Goal: Transaction & Acquisition: Download file/media

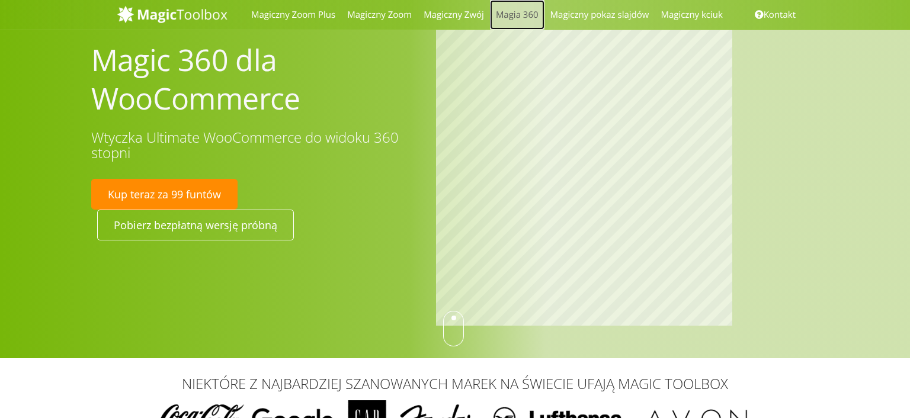
click at [514, 18] on link "Magia 360" at bounding box center [517, 15] width 55 height 30
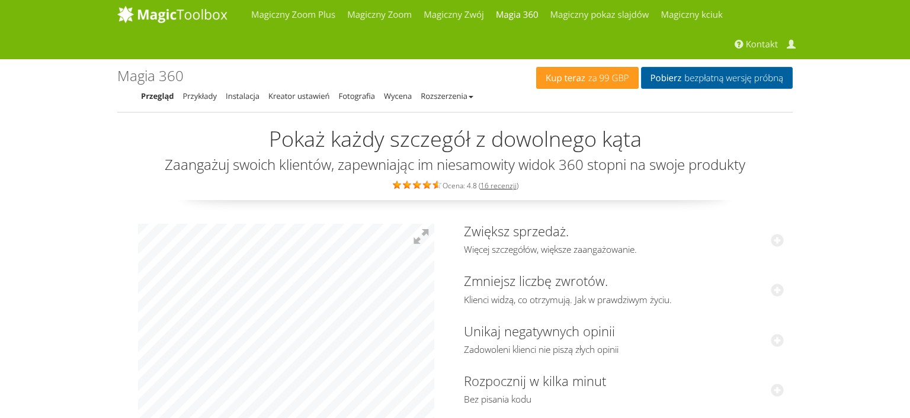
click at [681, 76] on link "Pobierz bezpłatną wersję próbną" at bounding box center [717, 78] width 152 height 22
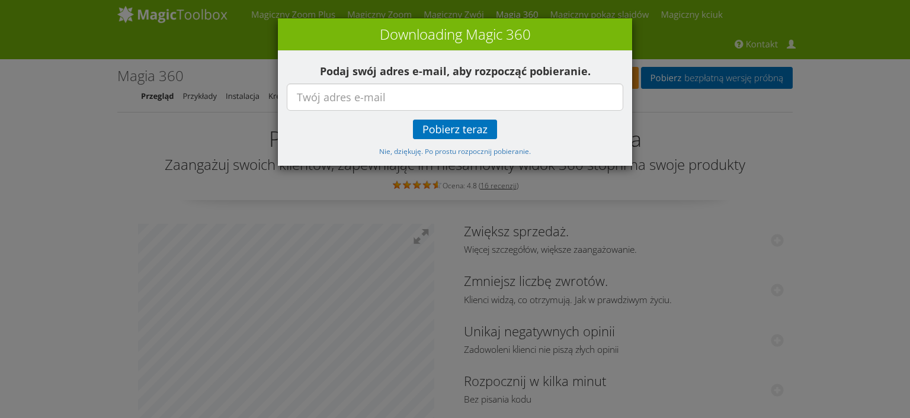
click at [712, 219] on div "× Downloading Magic 360 Podaj swój adres e-mail, aby rozpocząć pobieranie. Pobi…" at bounding box center [455, 209] width 910 height 418
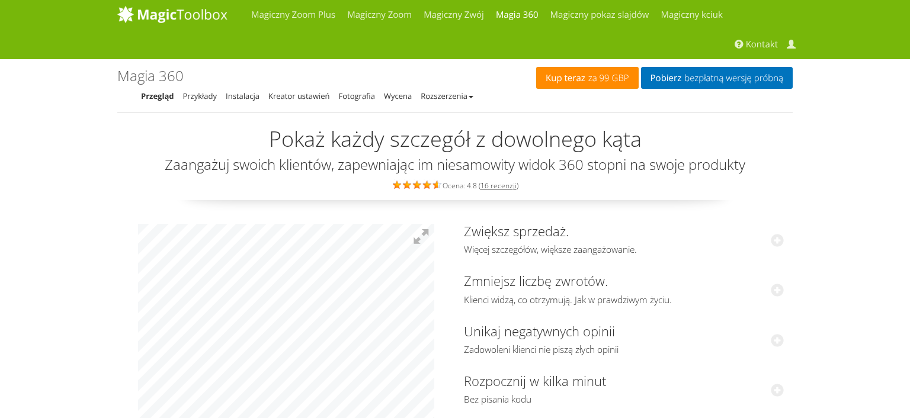
click at [576, 84] on link "Kup teraz za 99 GBP" at bounding box center [587, 78] width 102 height 22
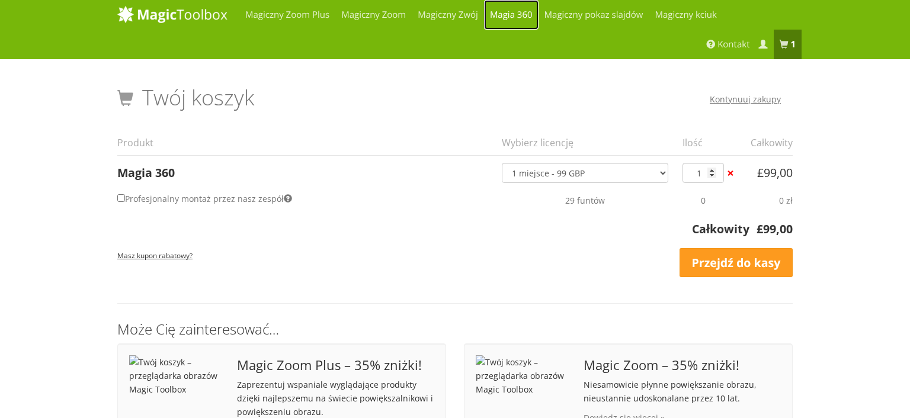
click at [512, 14] on link "Magia 360" at bounding box center [511, 15] width 55 height 30
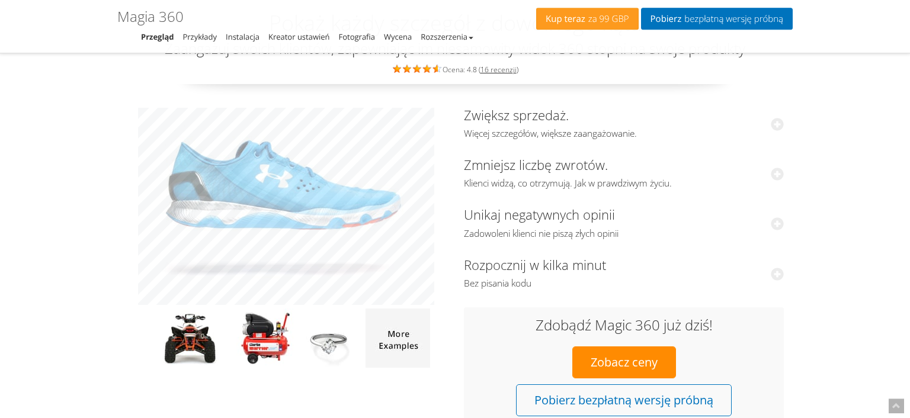
scroll to position [116, 0]
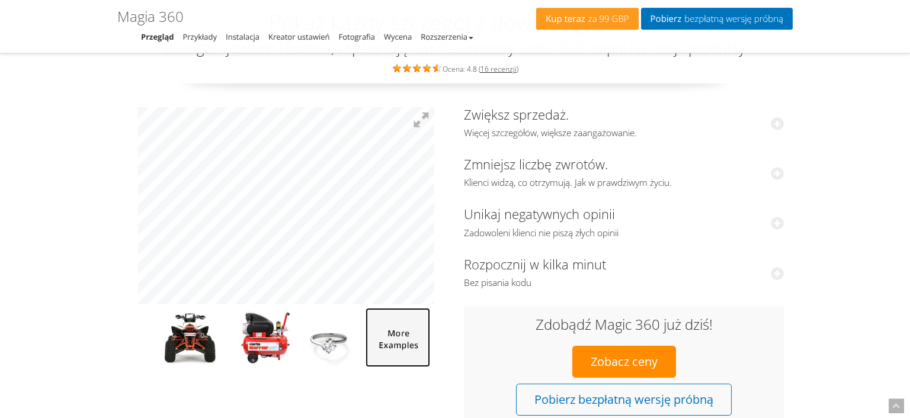
click at [403, 340] on img at bounding box center [398, 337] width 65 height 59
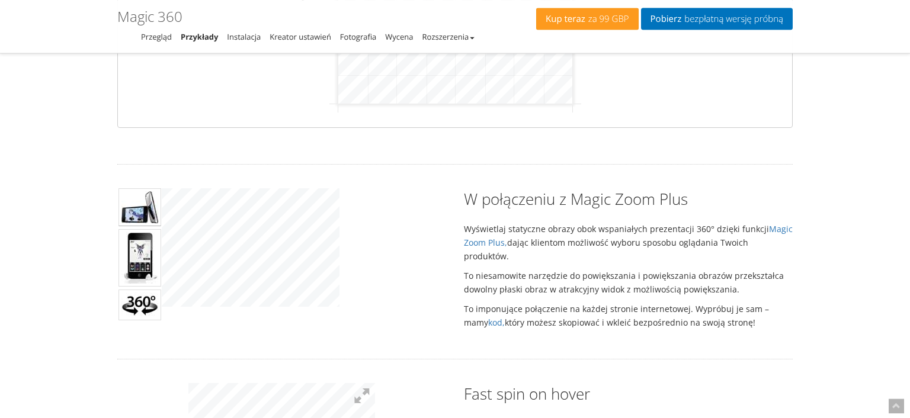
scroll to position [429, 0]
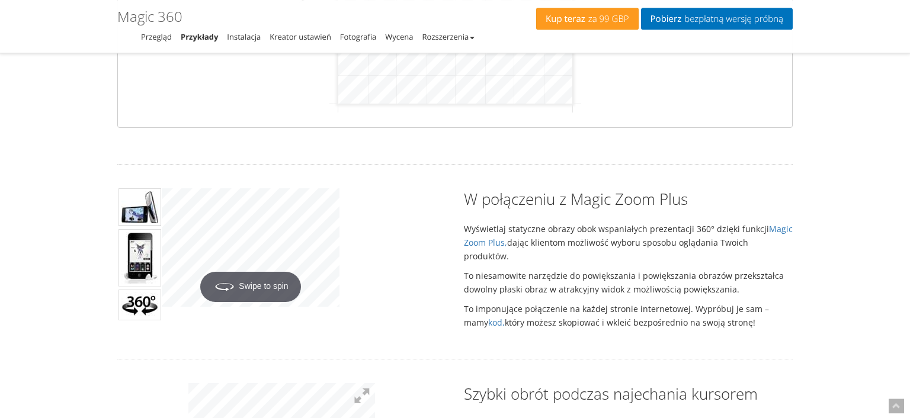
click at [134, 259] on img at bounding box center [139, 257] width 43 height 57
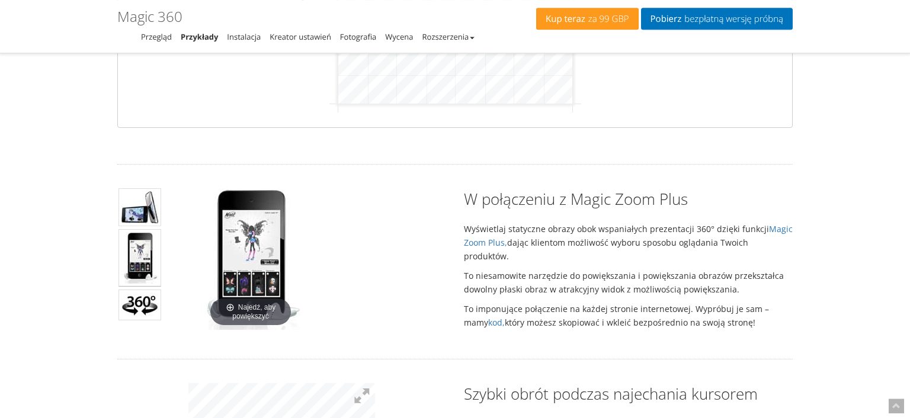
click at [136, 209] on img at bounding box center [139, 207] width 43 height 38
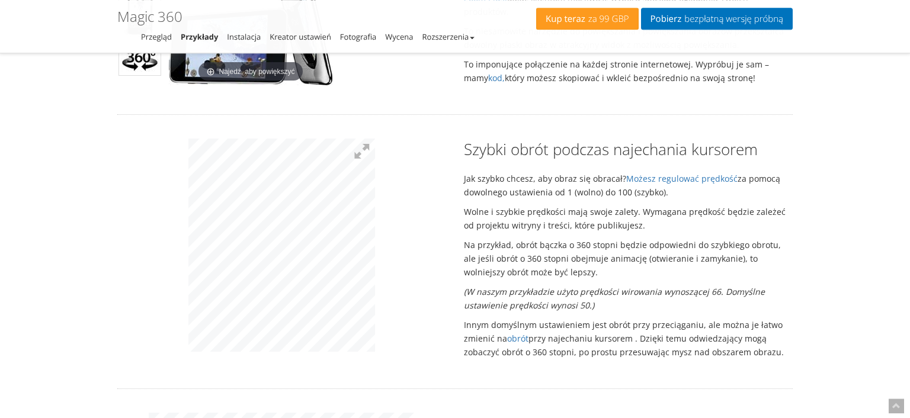
scroll to position [675, 0]
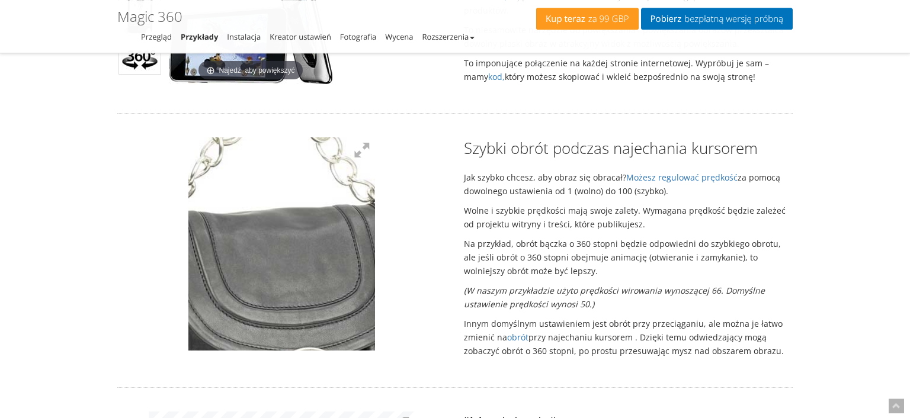
click at [288, 244] on img at bounding box center [263, 216] width 498 height 569
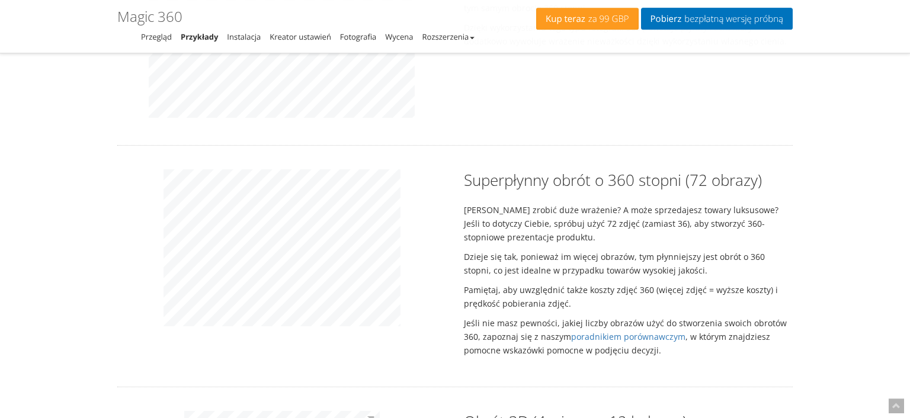
scroll to position [1147, 0]
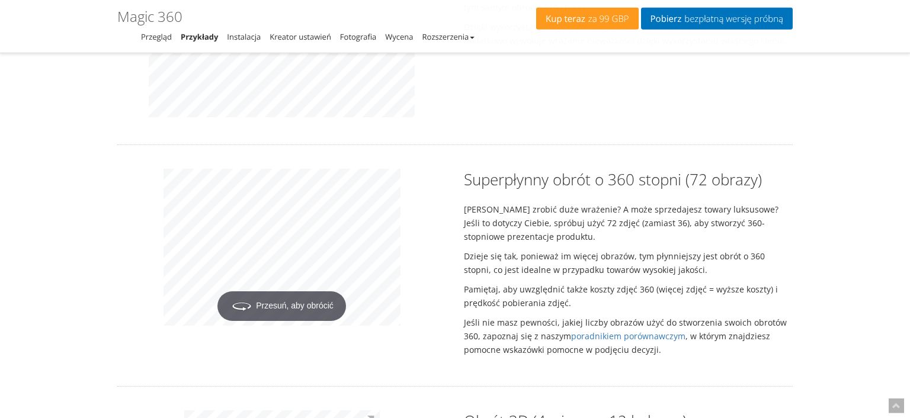
click at [577, 284] on p "Pamiętaj, aby uwzględnić także koszty zdjęć 360 (więcej zdjęć = wyższe koszty) …" at bounding box center [628, 296] width 329 height 27
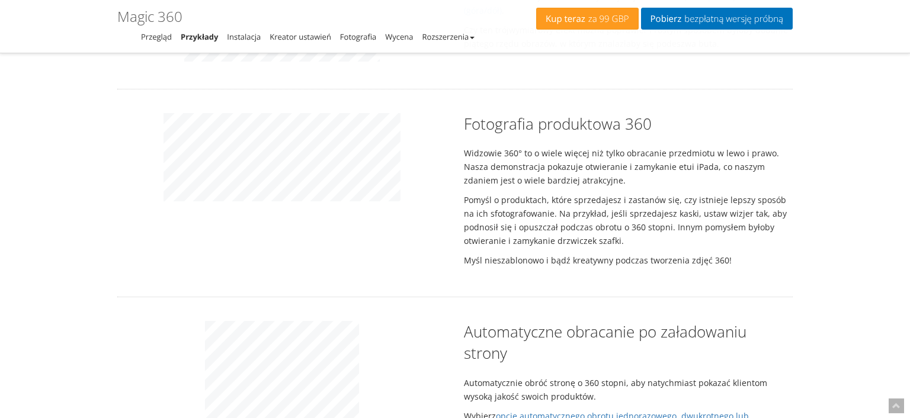
scroll to position [1713, 0]
click at [365, 253] on div "Fotografia produktowa 360 Widzowie 360° to o wiele więcej niż tylko obracanie p…" at bounding box center [454, 194] width 693 height 160
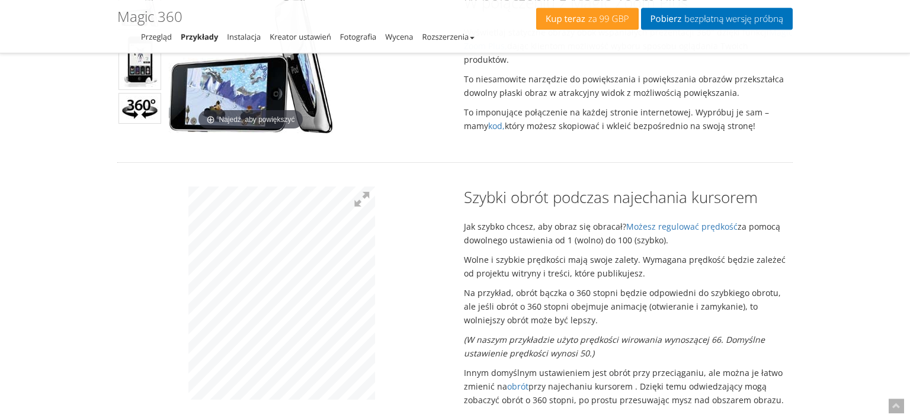
scroll to position [560, 0]
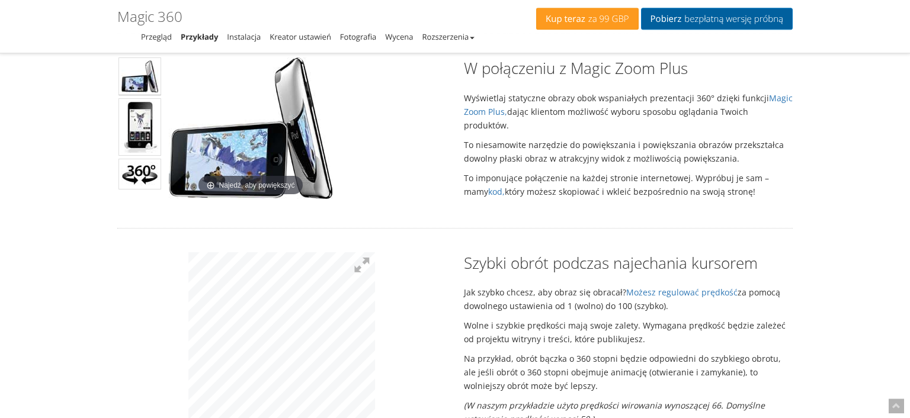
click at [747, 15] on span "bezpłatną wersję próbną" at bounding box center [732, 18] width 102 height 9
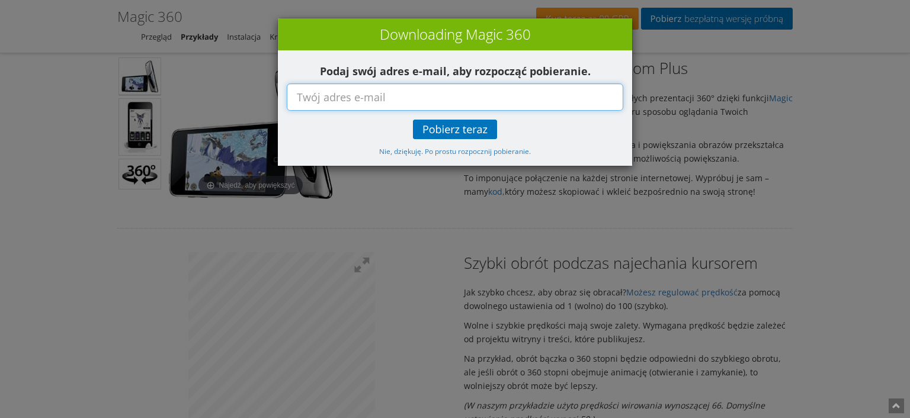
click at [456, 94] on input "text" at bounding box center [455, 97] width 337 height 27
type input "ius.liberratio@gmail.com"
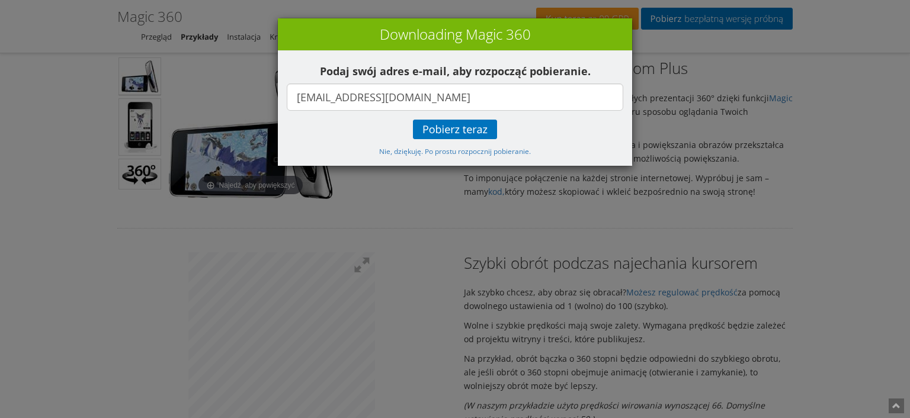
click at [463, 140] on div "Podaj swój adres e-mail, aby rozpocząć pobieranie. ius.liberratio@gmail.com Pob…" at bounding box center [455, 108] width 354 height 115
click at [449, 132] on span "Pobierz teraz" at bounding box center [454, 129] width 65 height 9
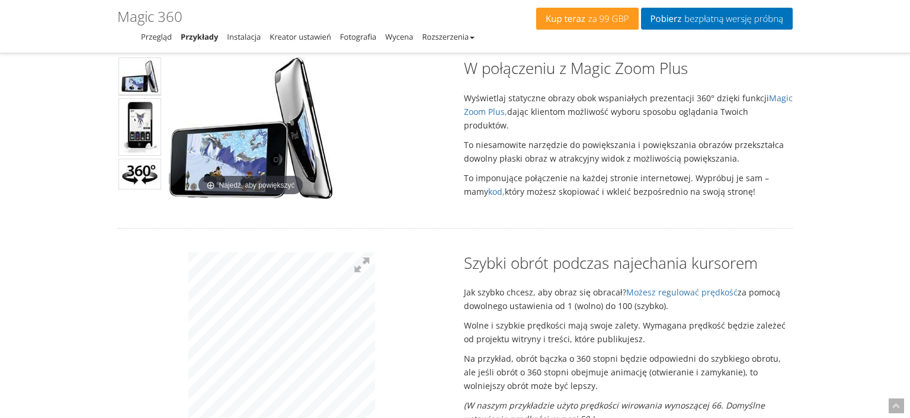
click at [369, 8] on div "Kup teraz za 99 GBP Pobierz bezpłatną wersję próbną Magic 360 – przykłady Przeg…" at bounding box center [454, 26] width 675 height 53
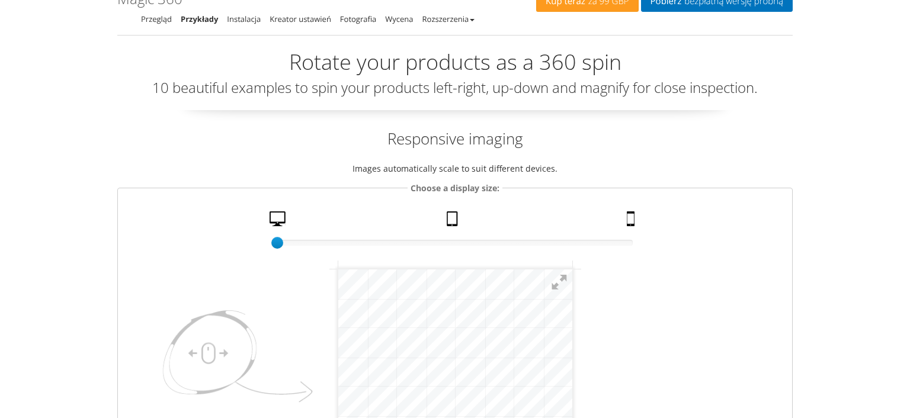
scroll to position [0, 0]
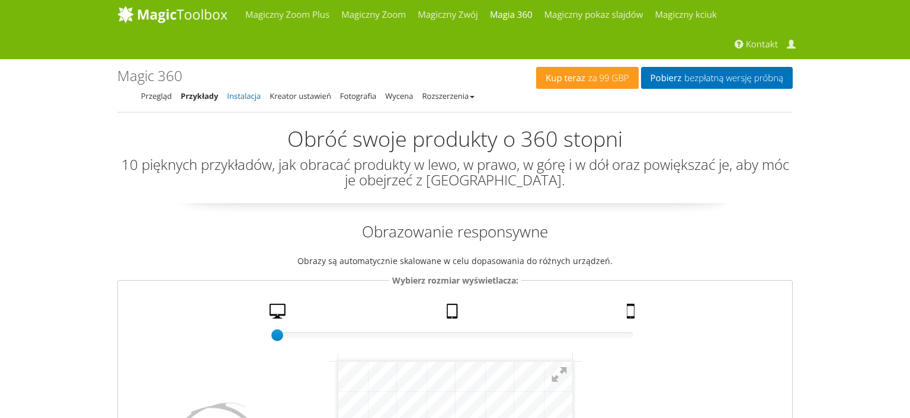
click at [251, 97] on link "Instalacja" at bounding box center [244, 96] width 34 height 11
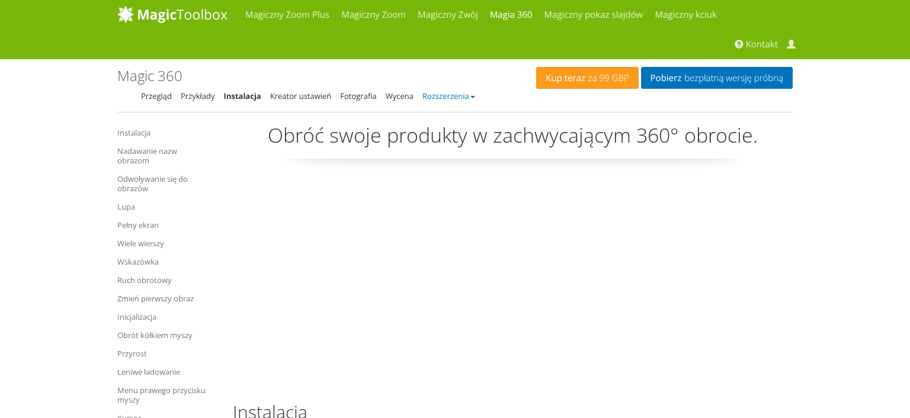
click at [469, 98] on link "Rozszerzenia" at bounding box center [448, 96] width 53 height 11
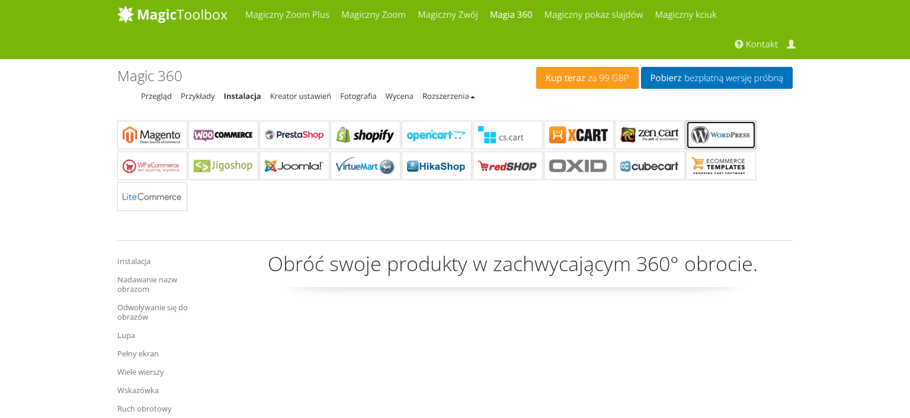
click at [729, 136] on b "Magic 360 dla WordPressa" at bounding box center [720, 135] width 59 height 18
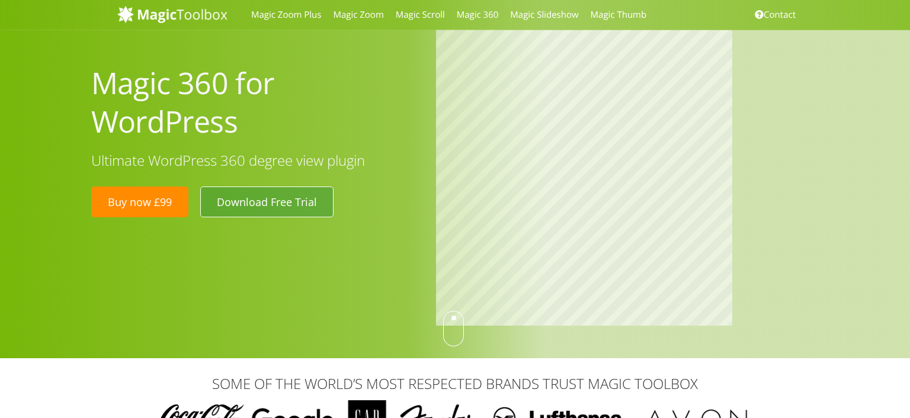
click at [288, 202] on link "Download Free Trial" at bounding box center [266, 202] width 133 height 31
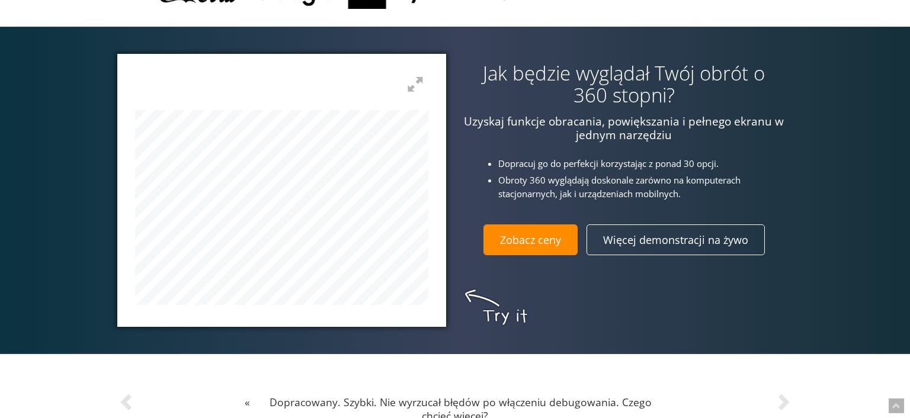
scroll to position [430, 0]
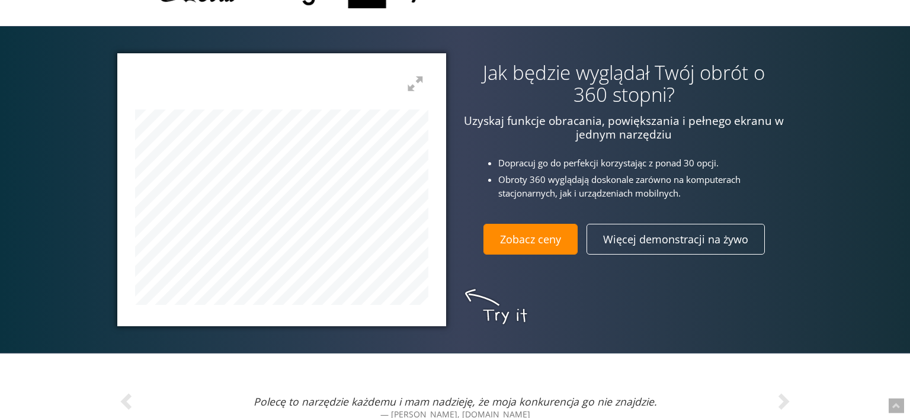
click at [527, 247] on link "Zobacz ceny" at bounding box center [530, 239] width 94 height 31
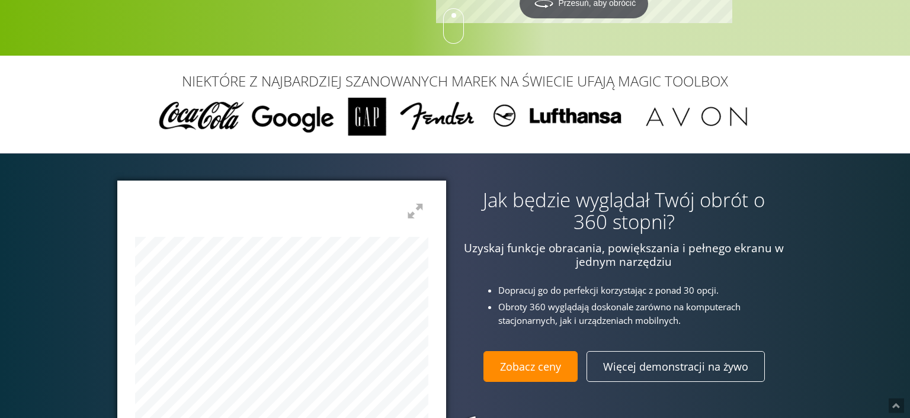
scroll to position [299, 0]
